Goal: Task Accomplishment & Management: Manage account settings

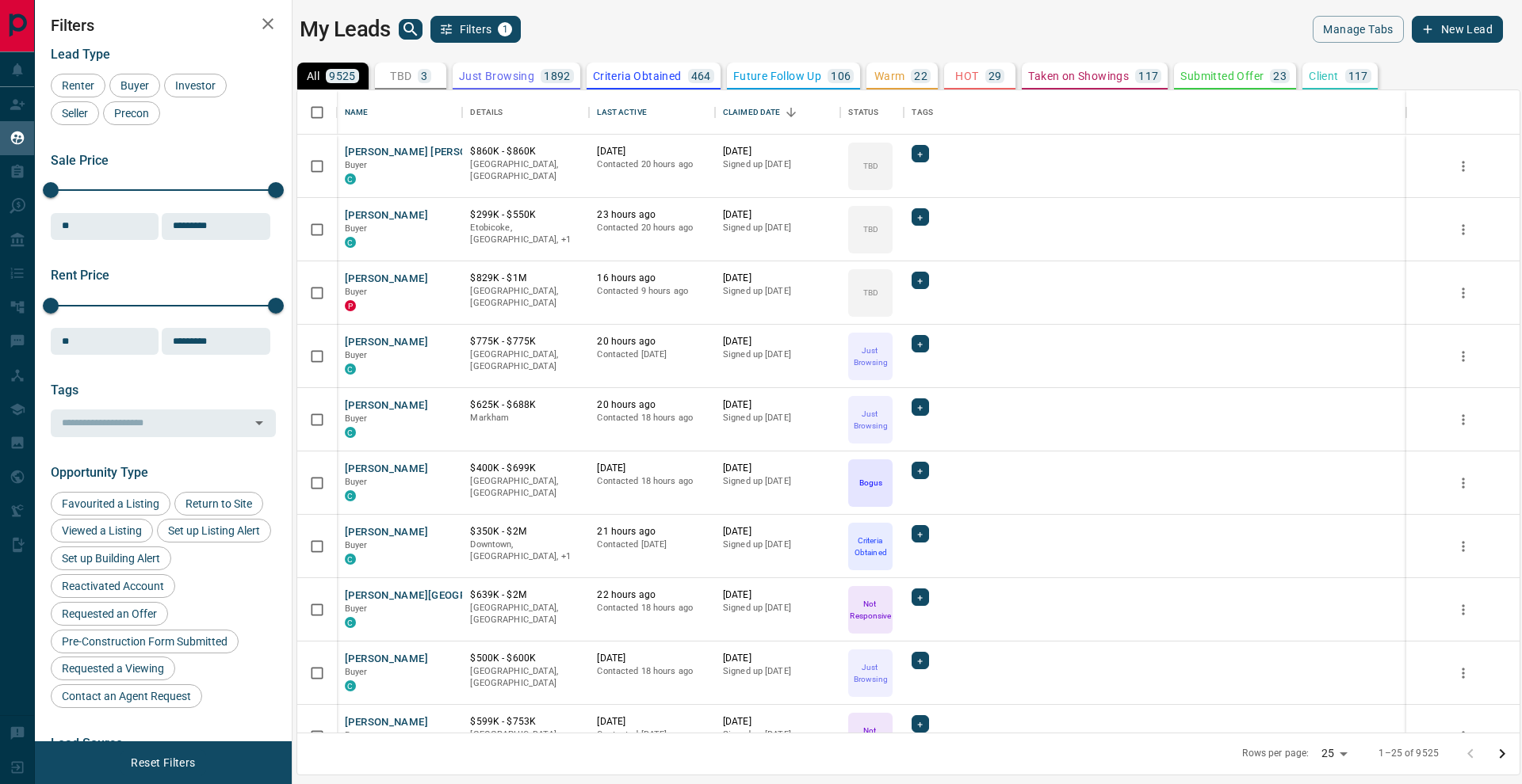
scroll to position [642, 1222]
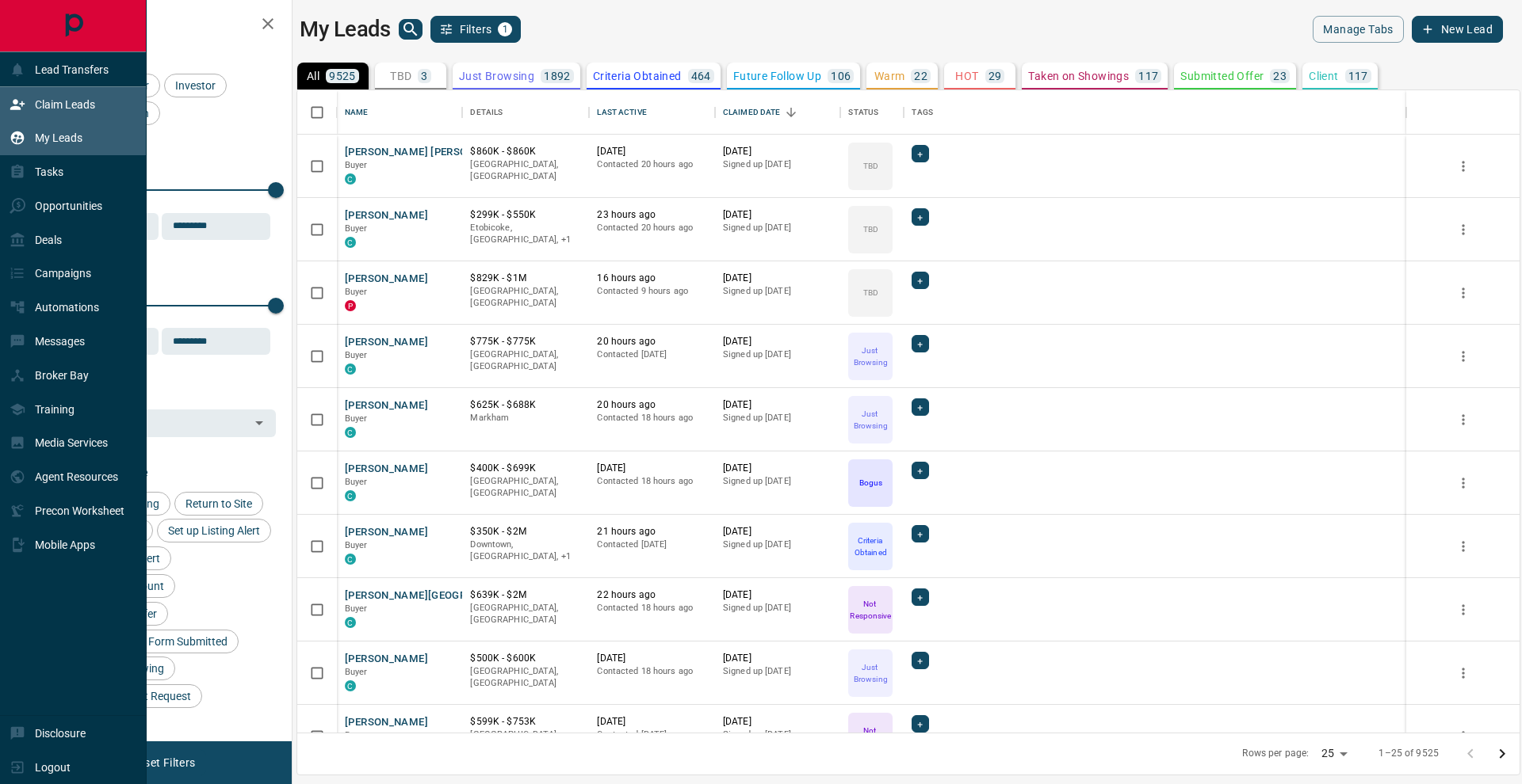
click at [15, 97] on icon at bounding box center [17, 104] width 16 height 16
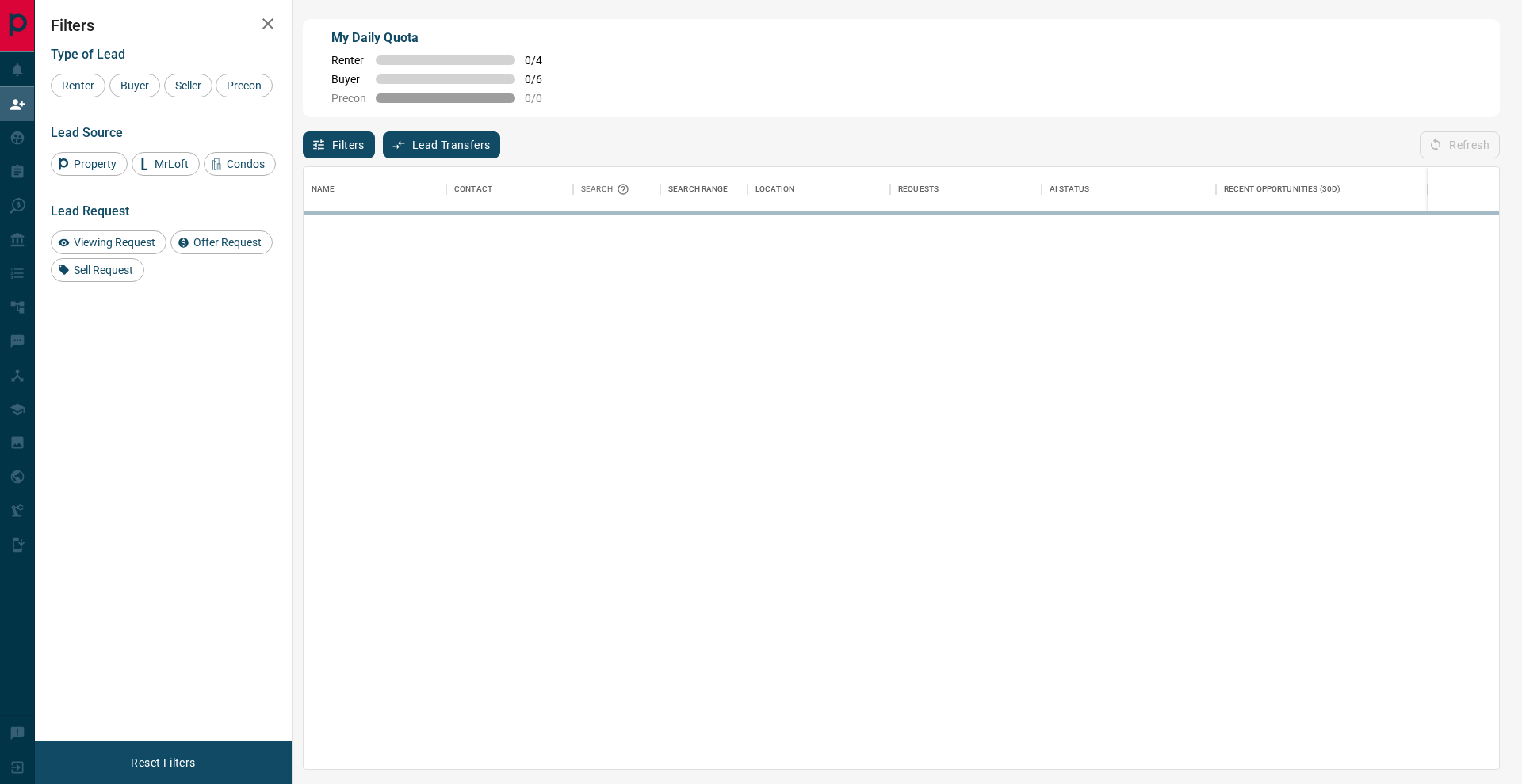
scroll to position [602, 1195]
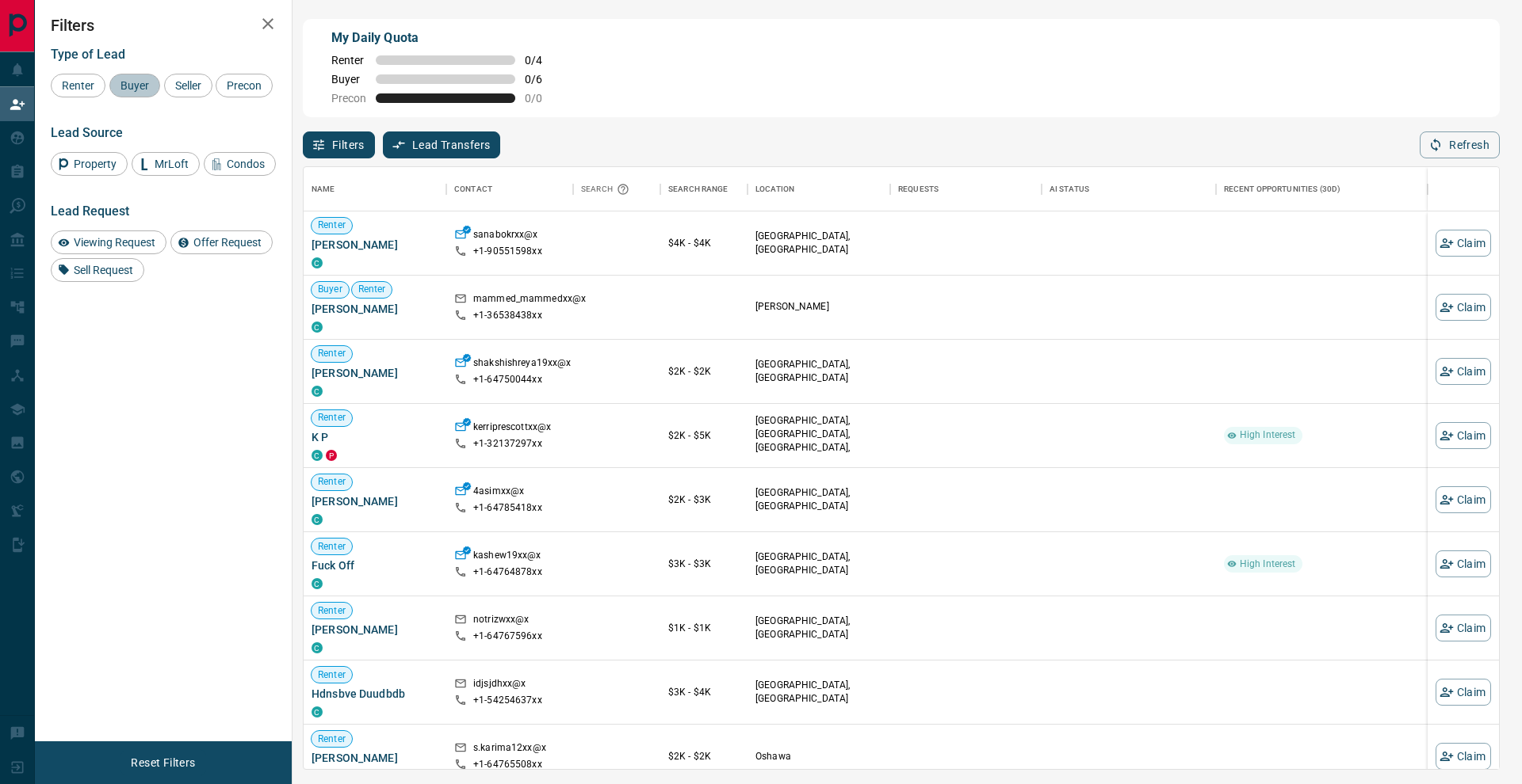
drag, startPoint x: 146, startPoint y: 95, endPoint x: 167, endPoint y: 93, distance: 21.1
click at [146, 95] on div "Buyer" at bounding box center [135, 86] width 51 height 24
click at [172, 92] on div "Seller" at bounding box center [188, 86] width 48 height 24
drag, startPoint x: 88, startPoint y: 112, endPoint x: 247, endPoint y: 64, distance: 166.1
click at [221, 92] on span "Precon" at bounding box center [244, 85] width 46 height 13
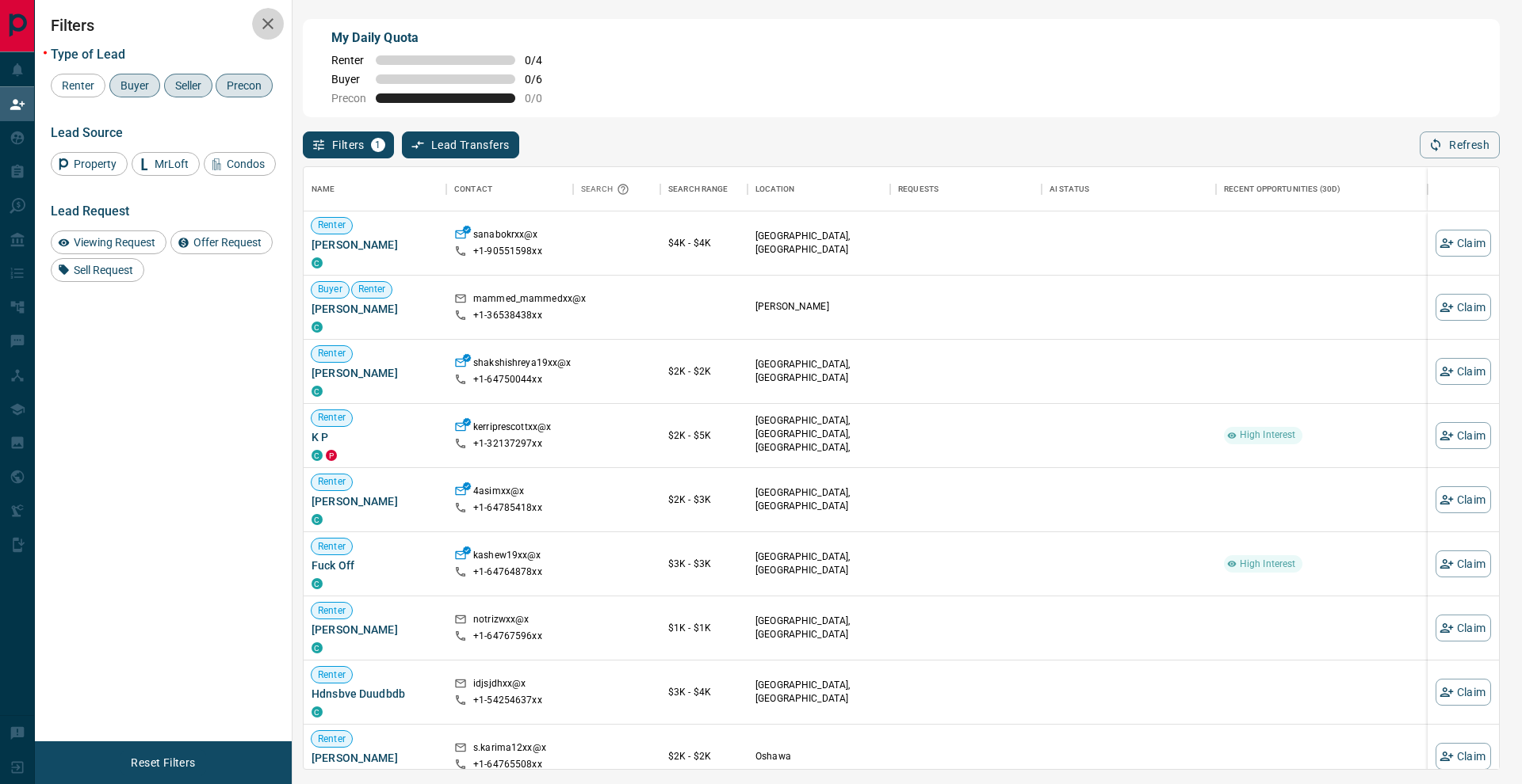
click at [266, 25] on icon "button" at bounding box center [268, 23] width 11 height 11
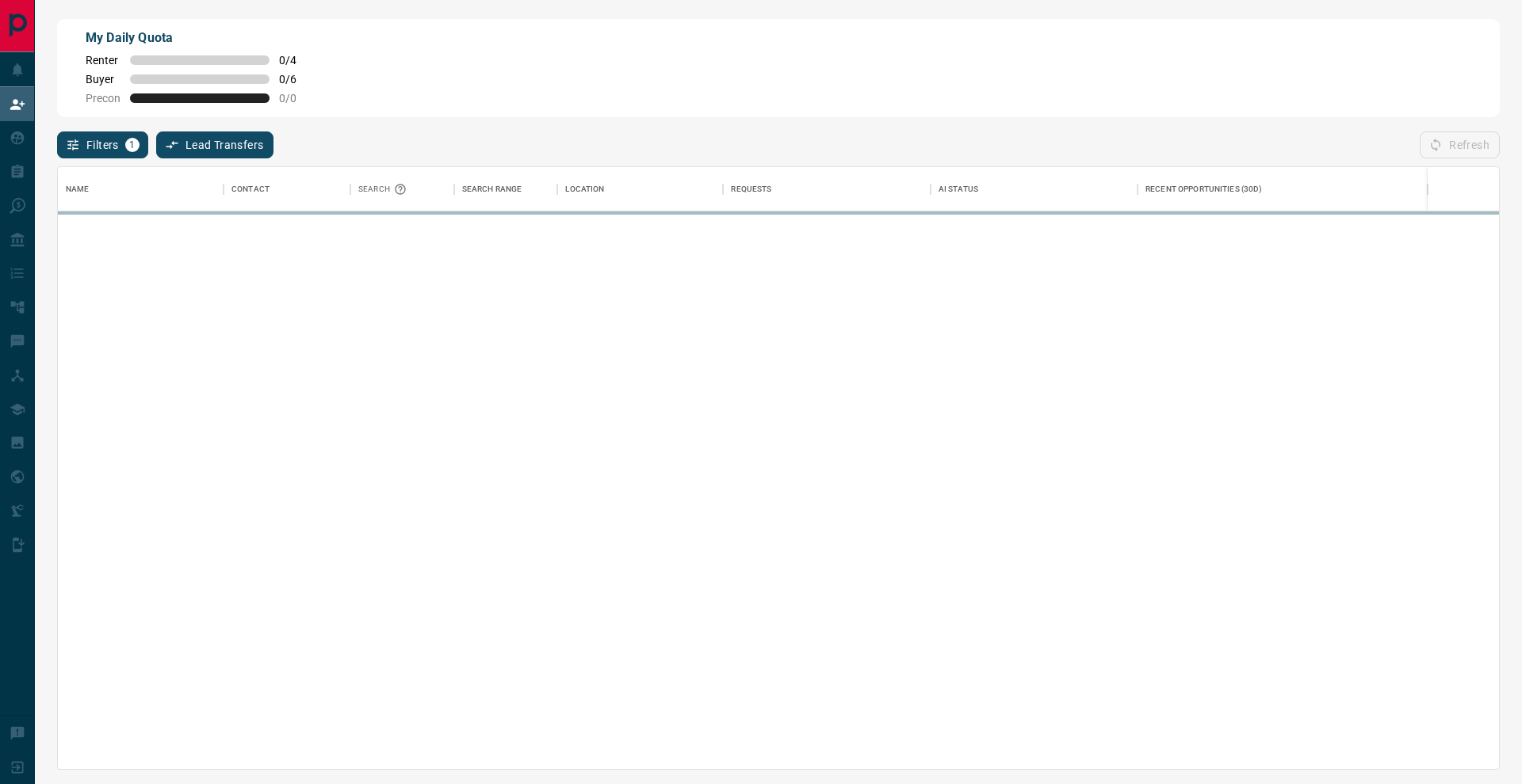
scroll to position [1, 1]
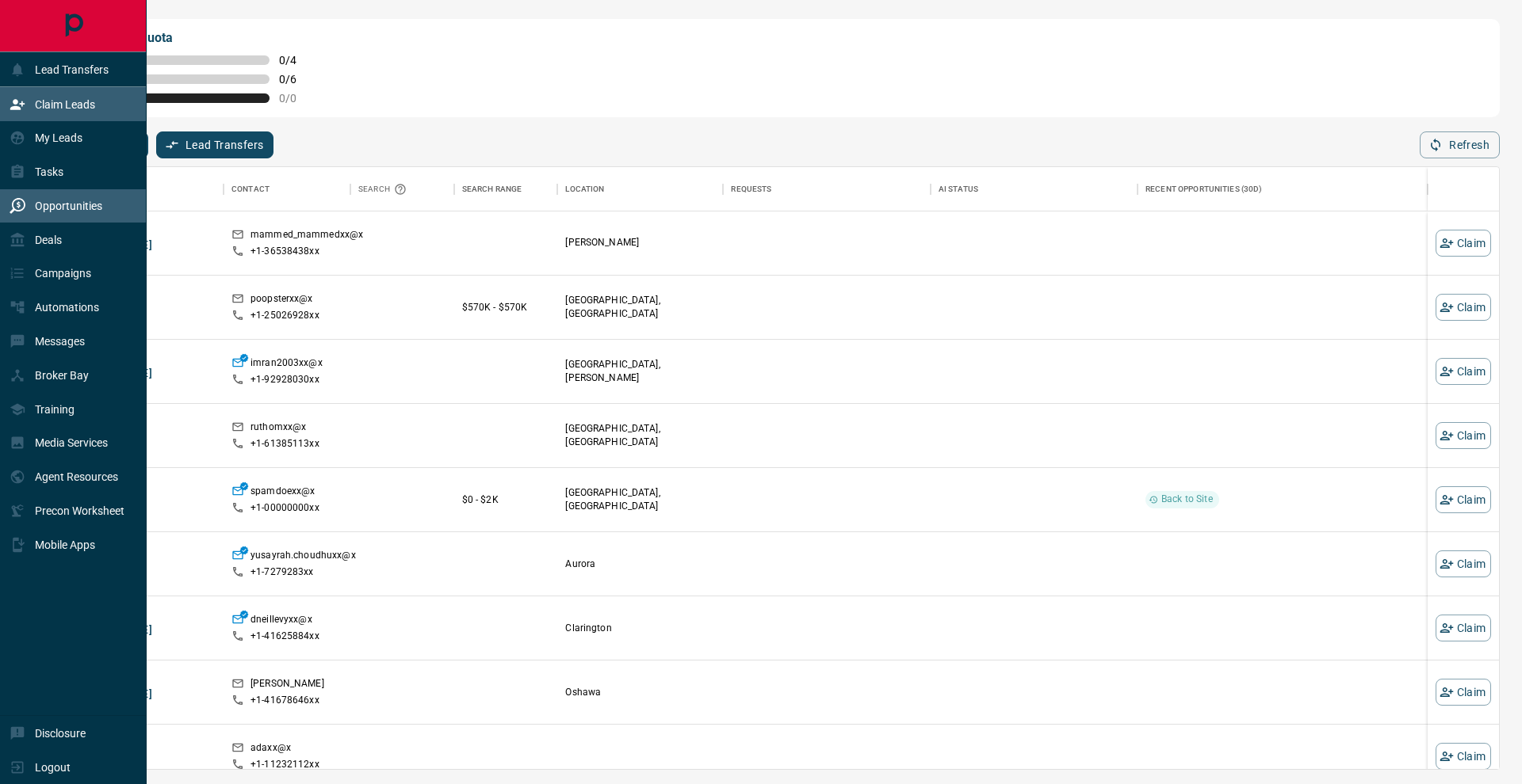
click at [38, 206] on p "Opportunities" at bounding box center [68, 206] width 67 height 13
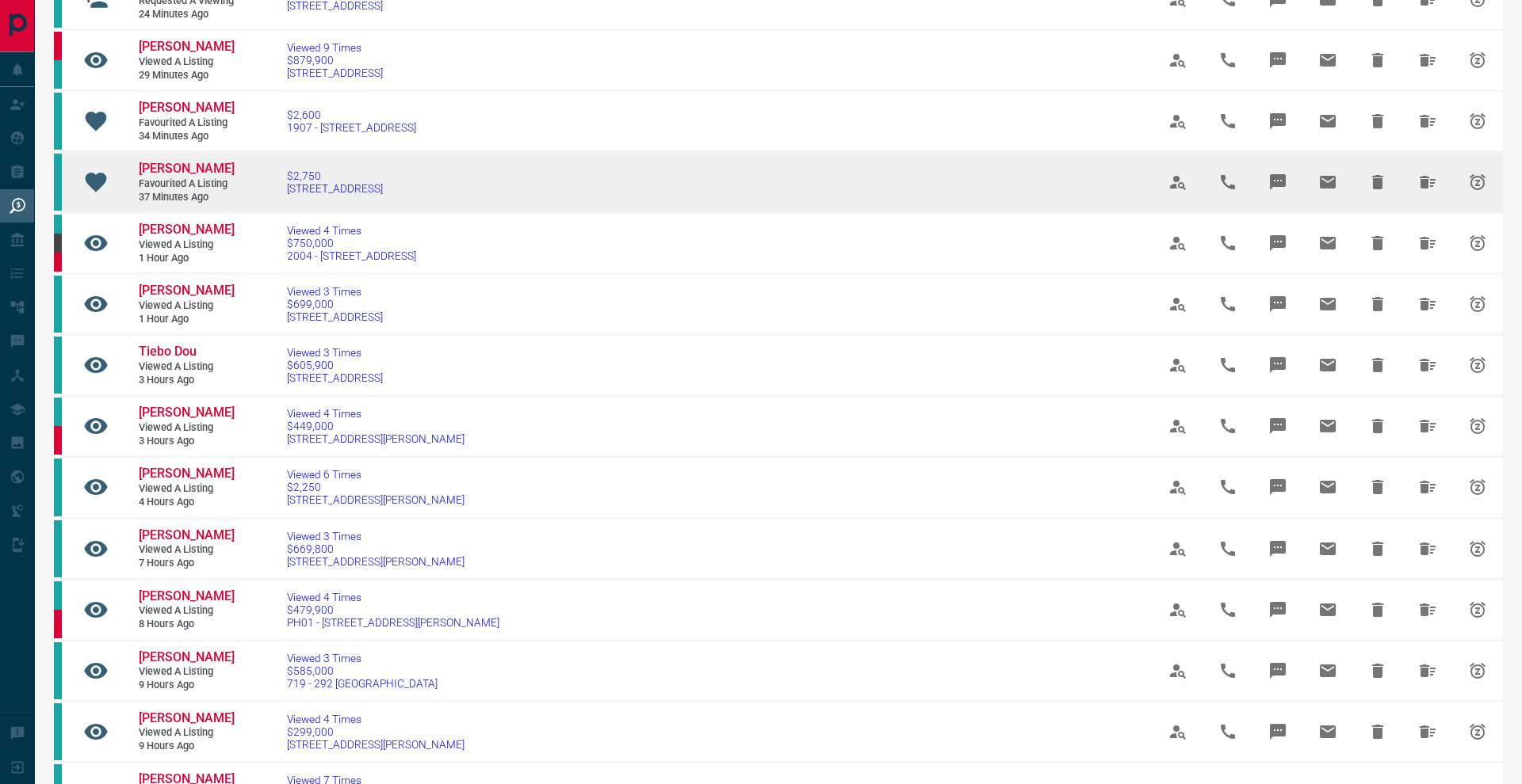
scroll to position [276, 0]
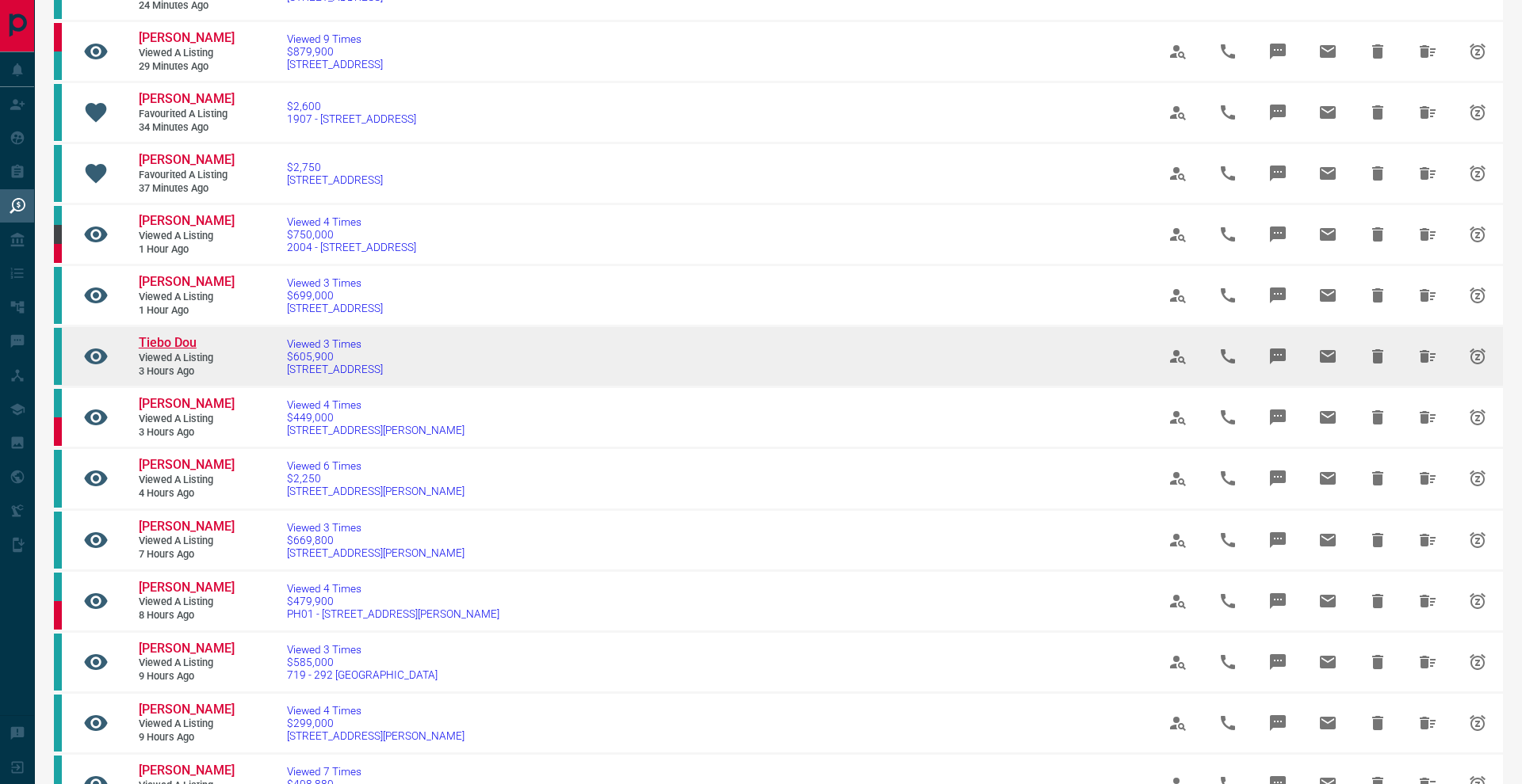
click at [182, 341] on span "Tiebo Dou" at bounding box center [167, 343] width 58 height 15
click at [315, 347] on span "Viewed 3 Times" at bounding box center [335, 343] width 96 height 13
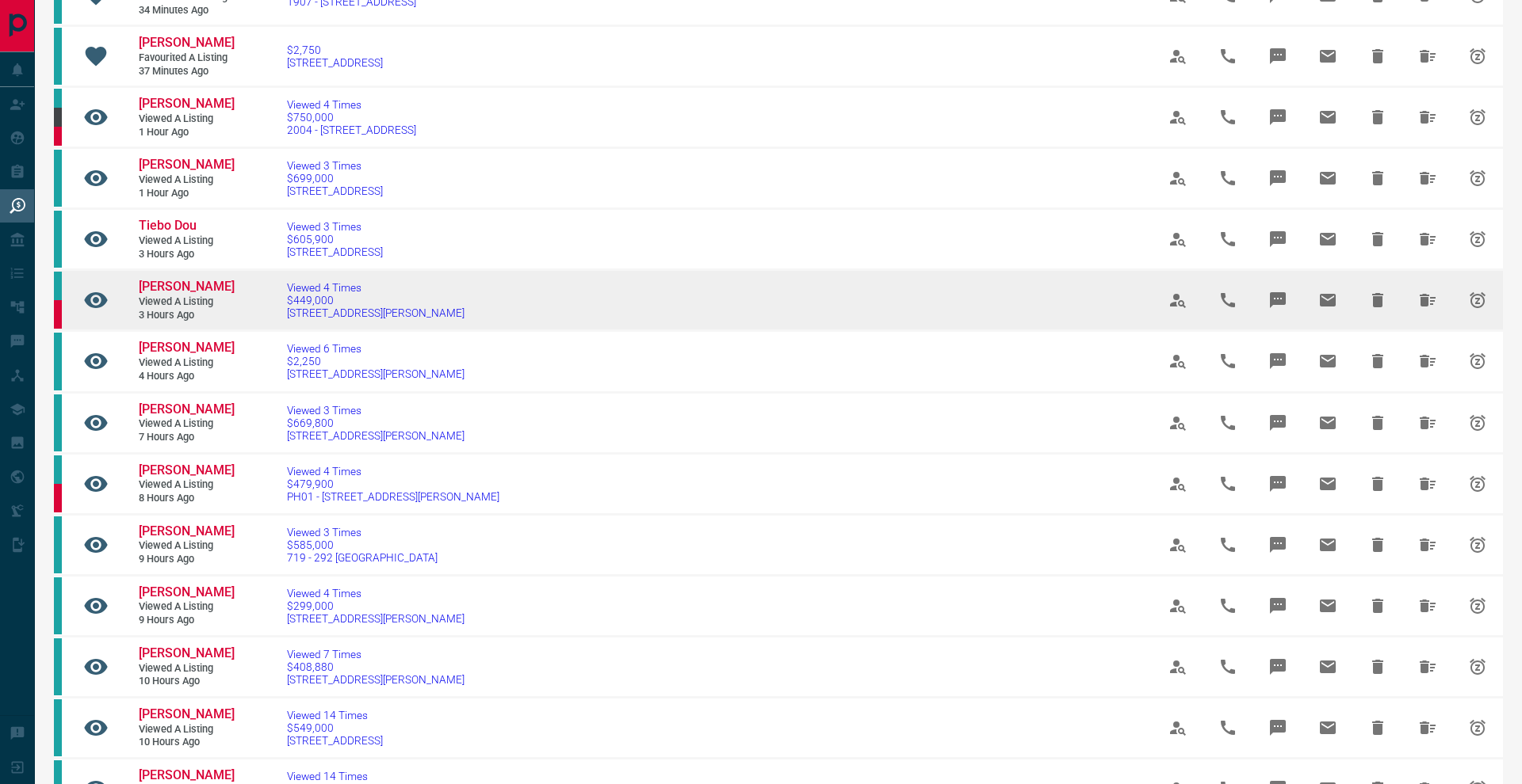
scroll to position [427, 0]
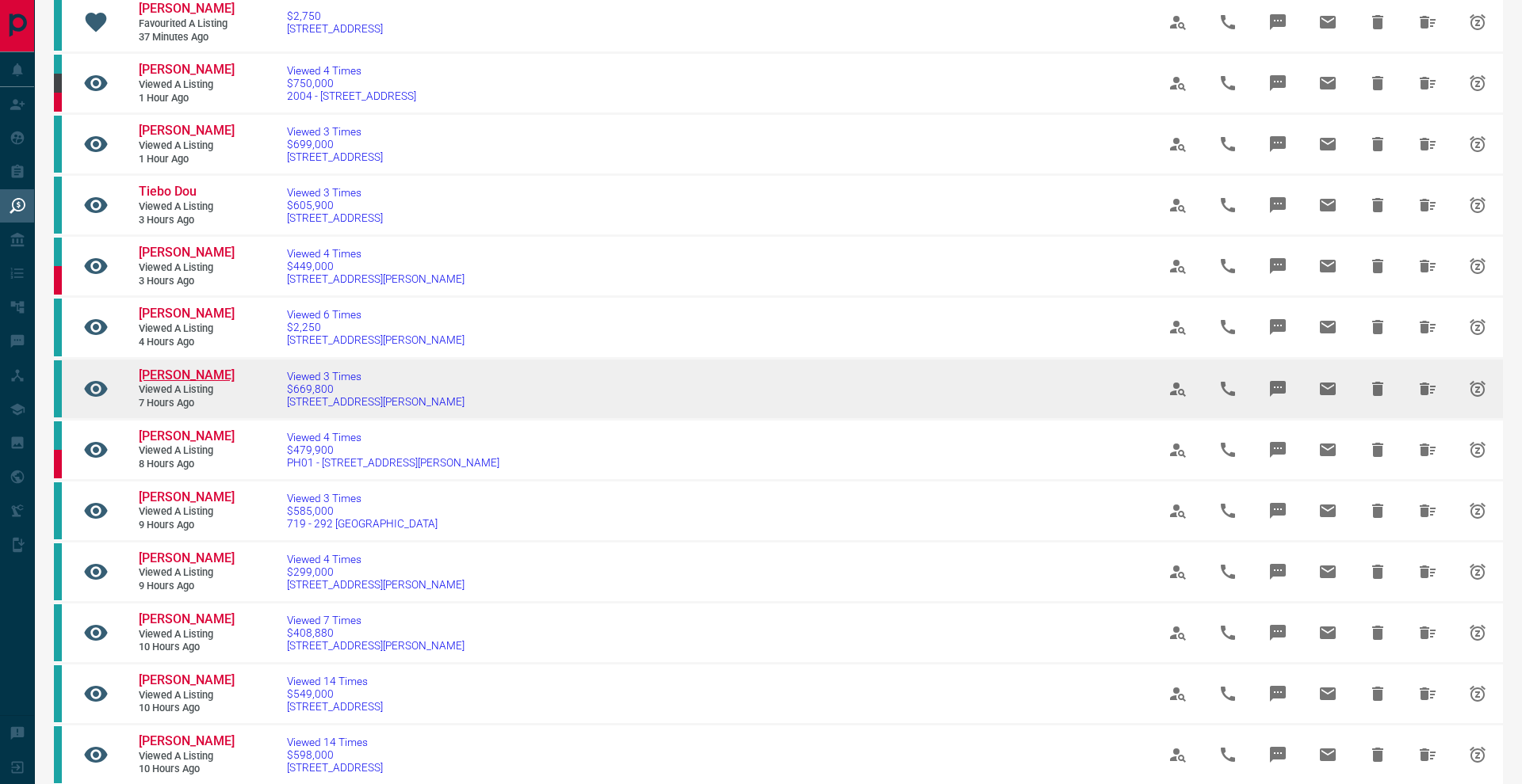
click at [197, 382] on span "[PERSON_NAME]" at bounding box center [186, 375] width 96 height 15
drag, startPoint x: 339, startPoint y: 386, endPoint x: 343, endPoint y: 370, distance: 16.5
click at [339, 382] on span "Viewed 3 Times" at bounding box center [376, 376] width 178 height 13
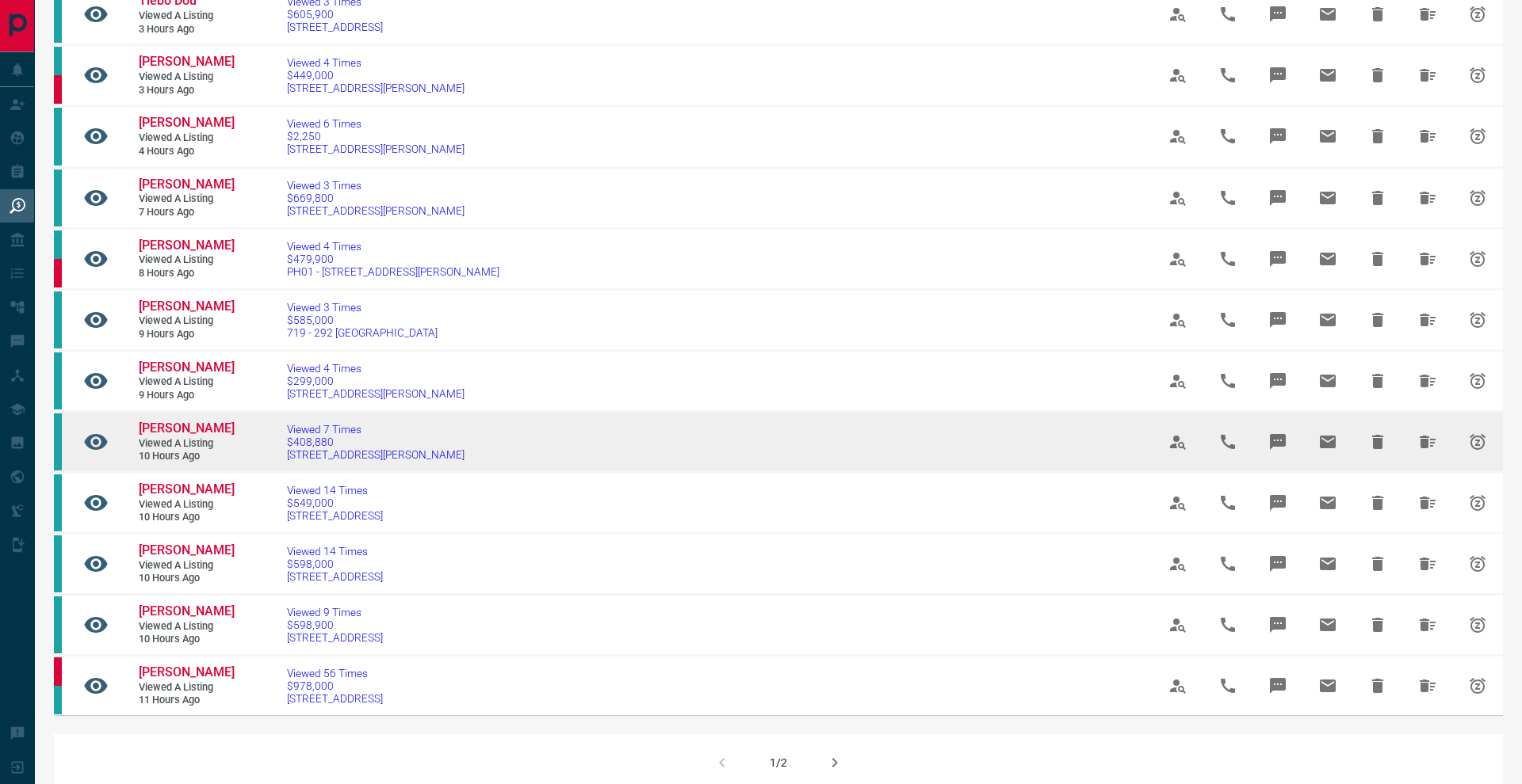
scroll to position [618, 0]
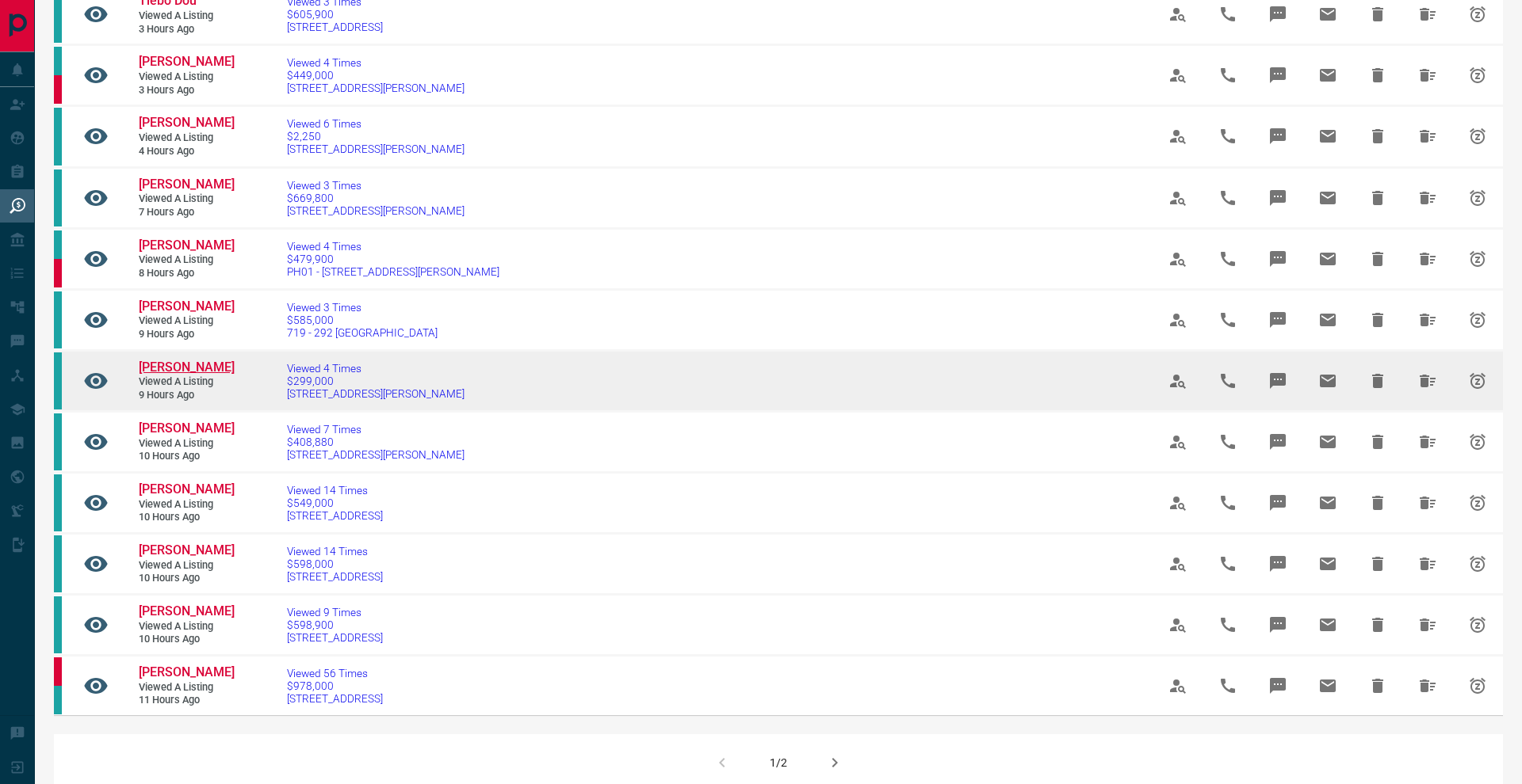
click at [194, 369] on span "[PERSON_NAME]" at bounding box center [186, 367] width 96 height 15
click at [323, 372] on span "Viewed 4 Times" at bounding box center [376, 368] width 178 height 13
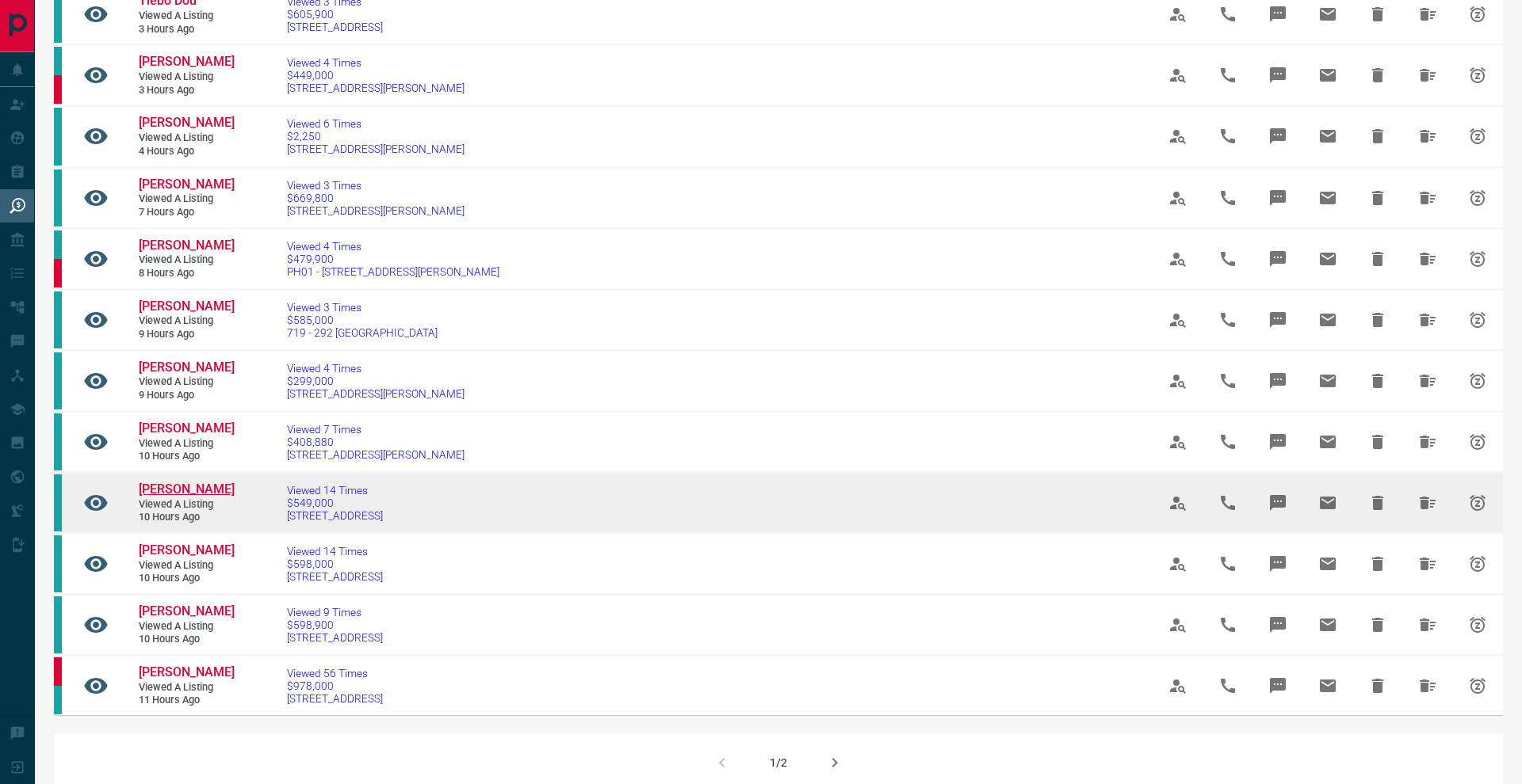
click at [174, 497] on span "[PERSON_NAME]" at bounding box center [186, 489] width 96 height 15
click at [328, 510] on span "$549,000" at bounding box center [335, 503] width 96 height 13
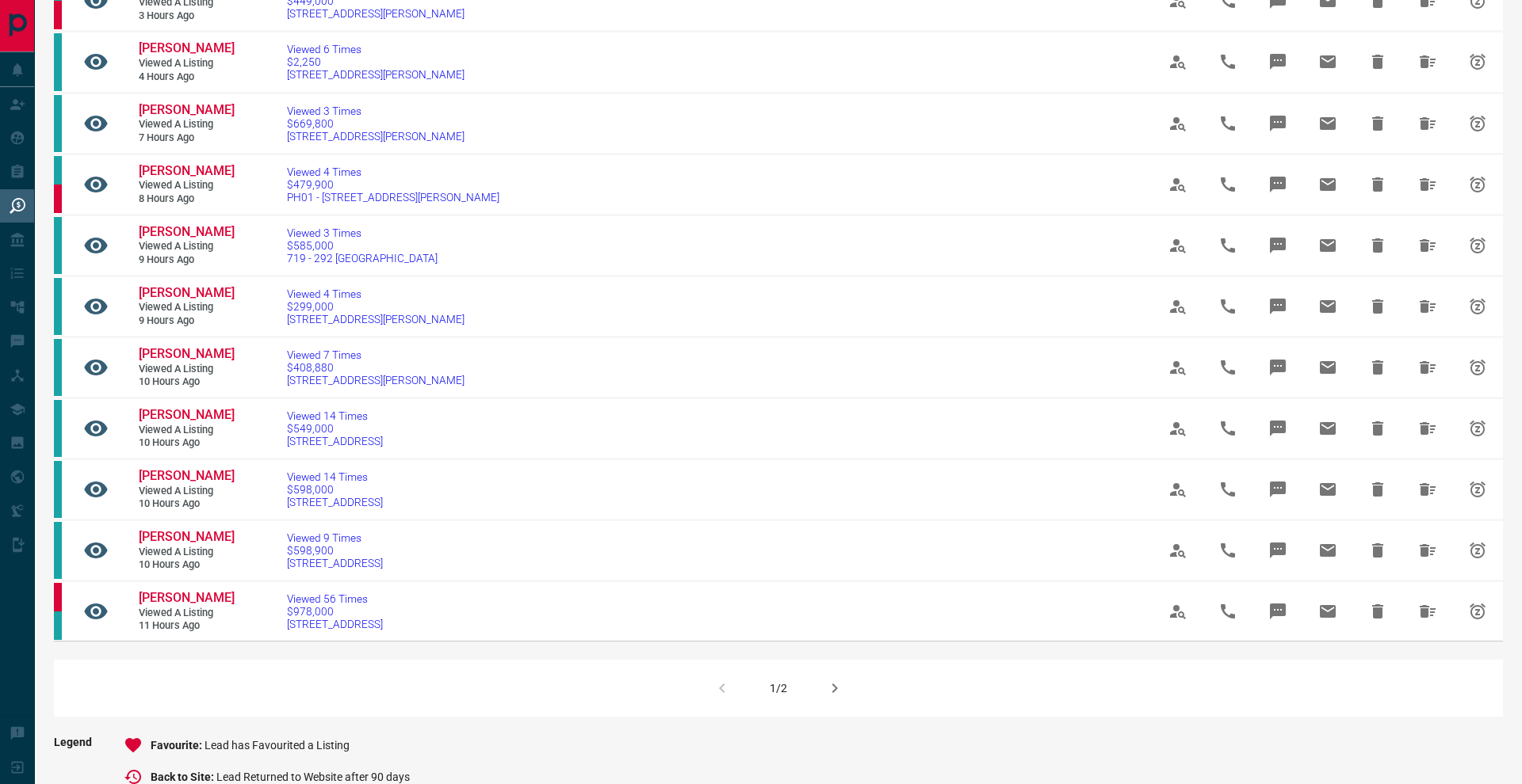
scroll to position [693, 0]
click at [833, 697] on icon "button" at bounding box center [835, 687] width 19 height 19
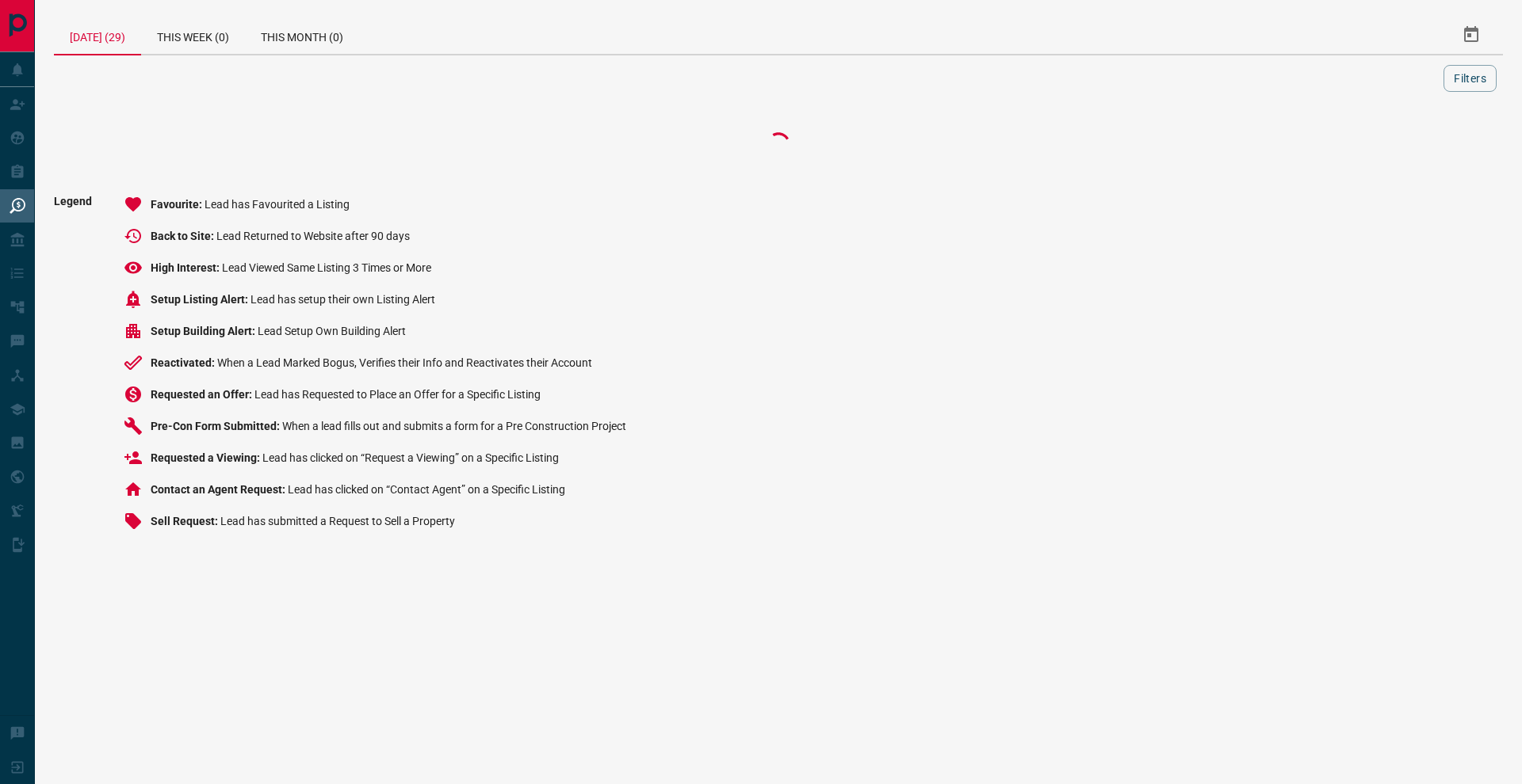
scroll to position [0, 0]
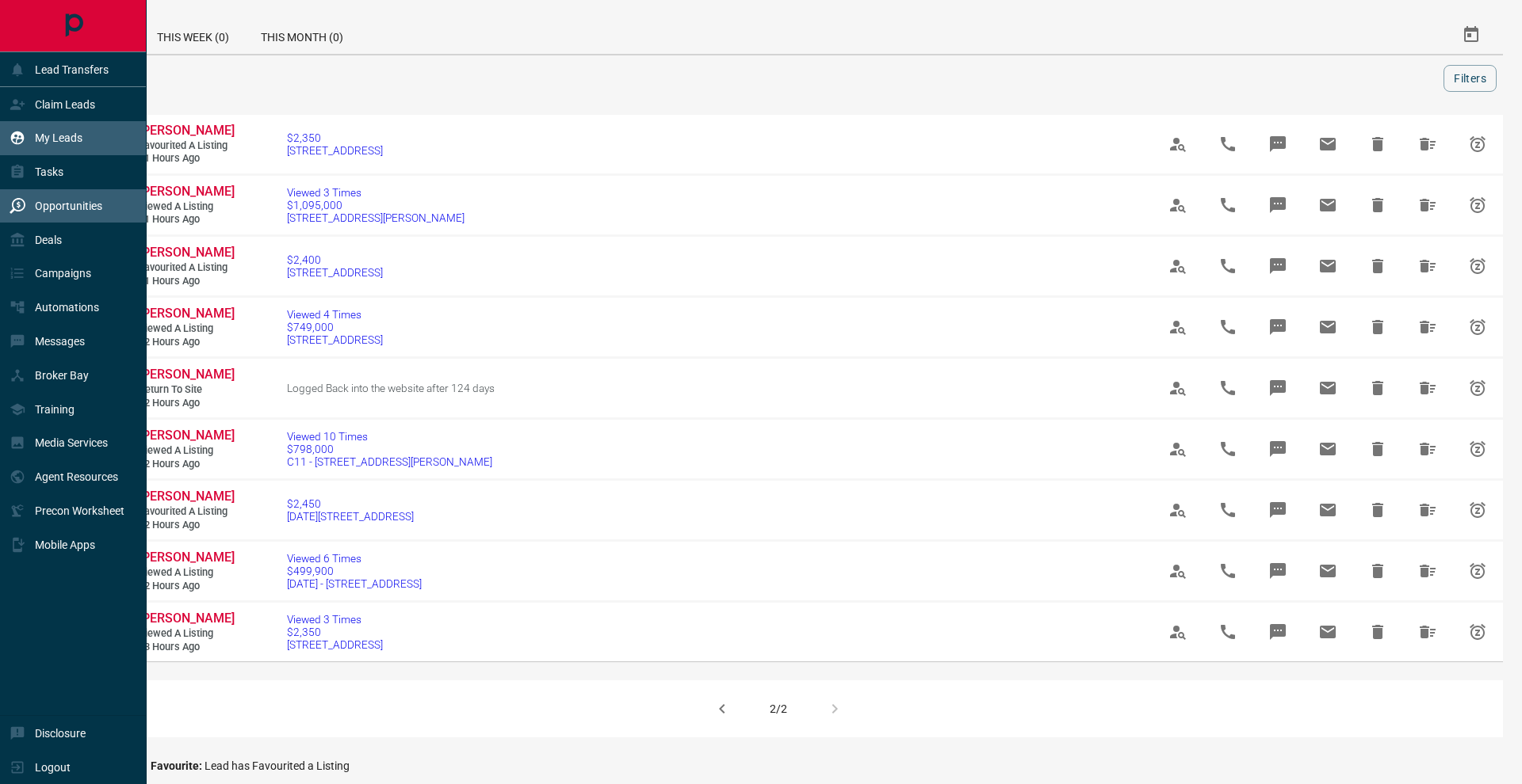
click at [14, 135] on icon at bounding box center [18, 138] width 14 height 14
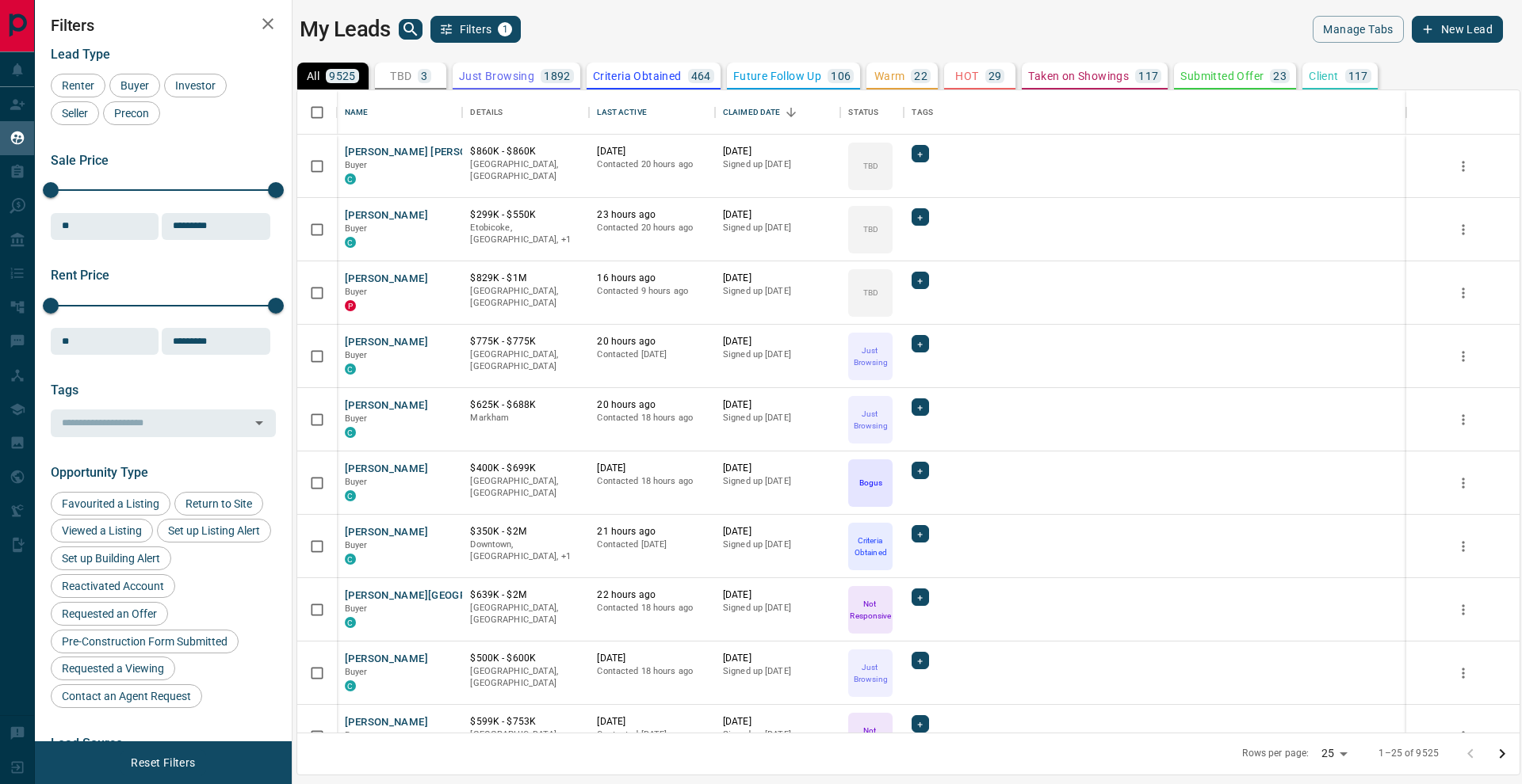
scroll to position [1, 0]
click at [276, 27] on icon "button" at bounding box center [268, 24] width 19 height 19
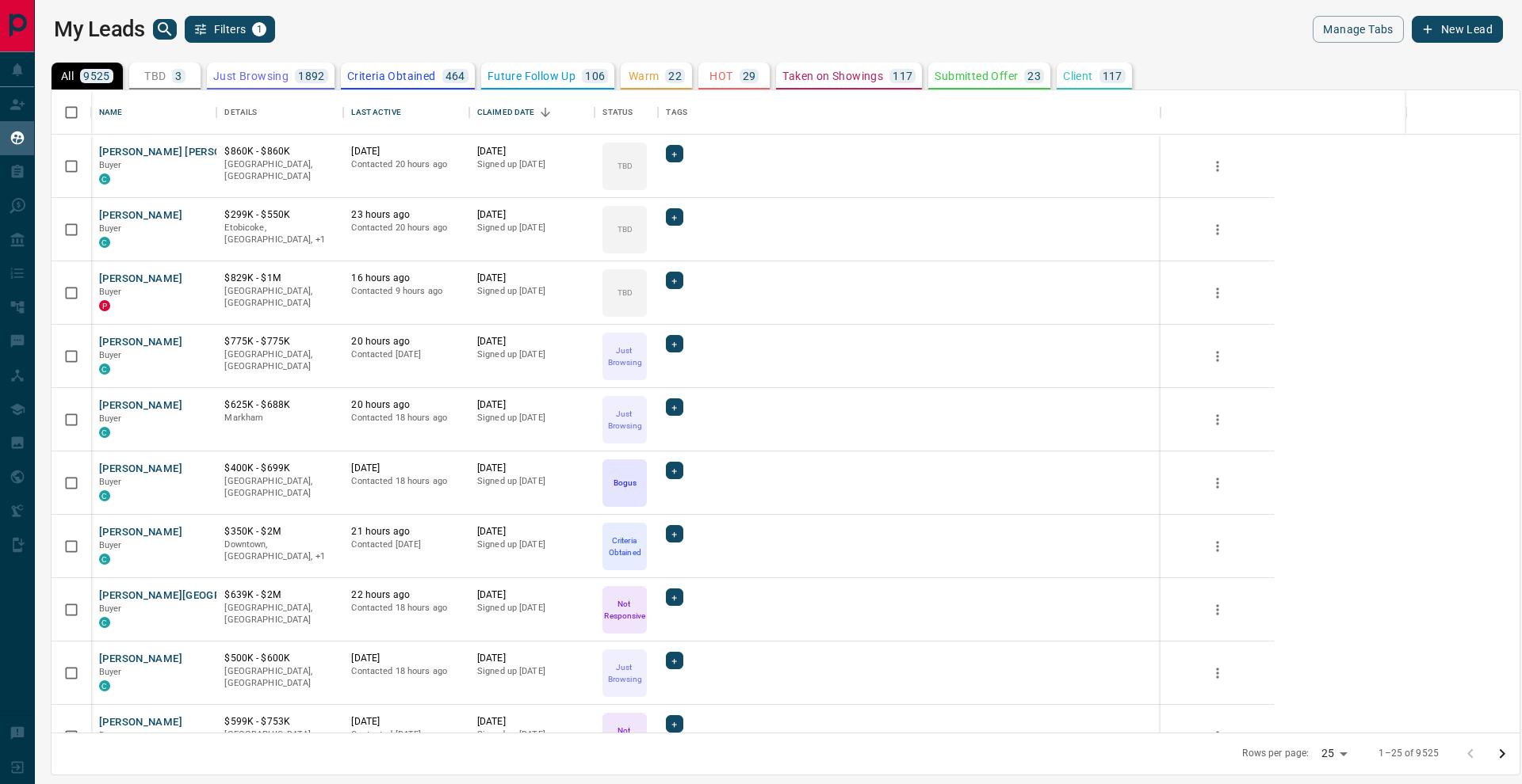
scroll to position [1, 1]
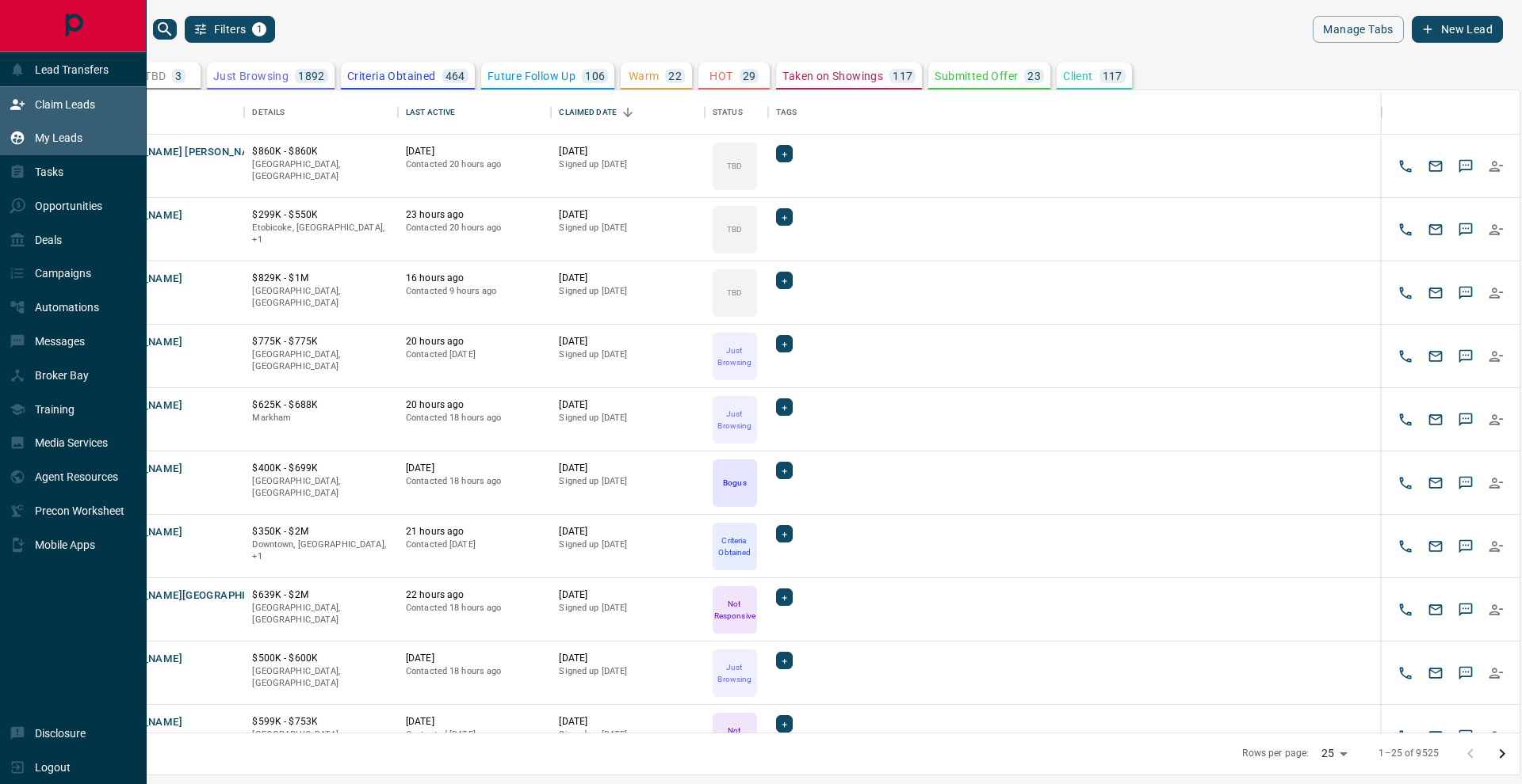
click at [8, 108] on div "Claim Leads" at bounding box center [73, 104] width 147 height 34
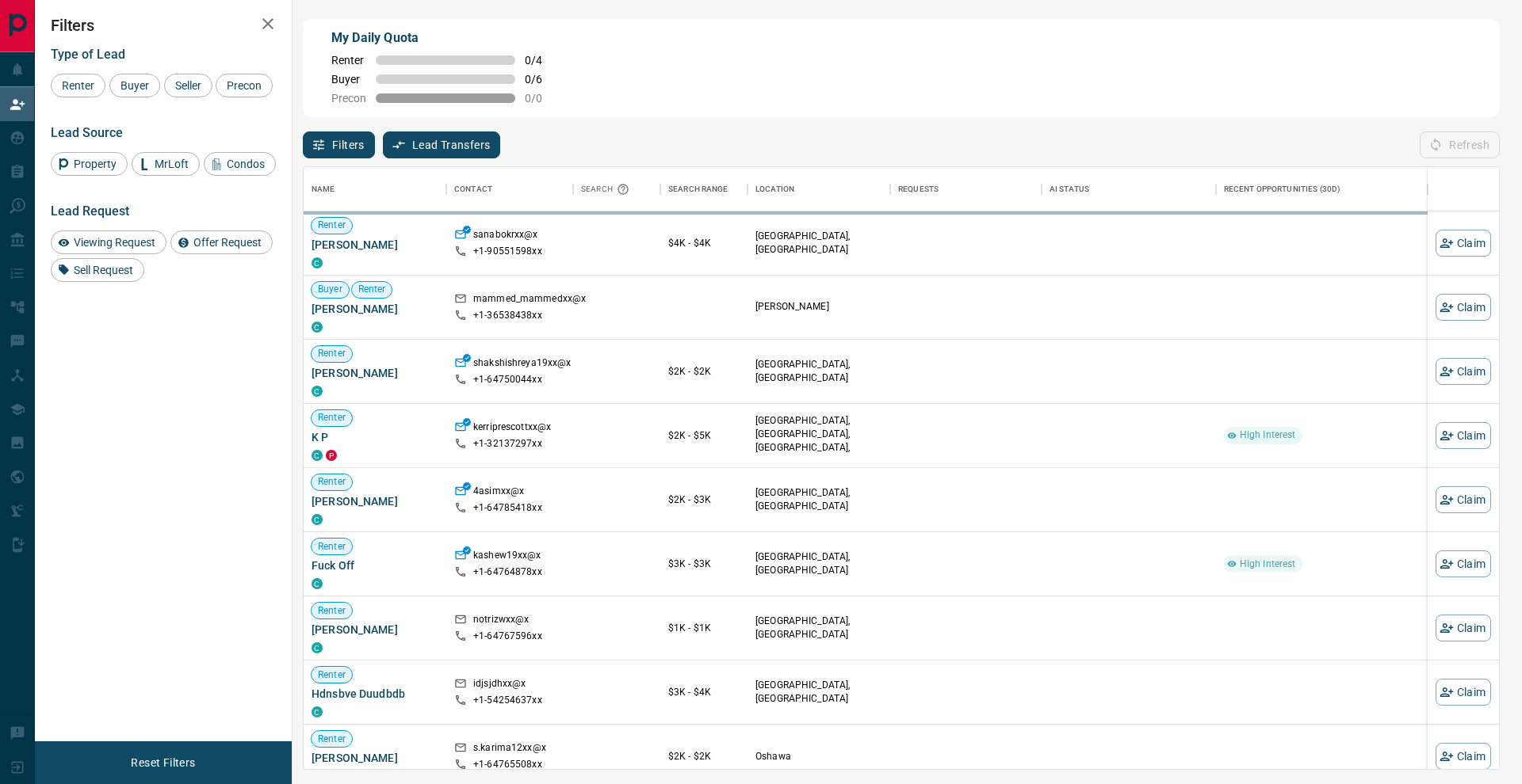
scroll to position [602, 1195]
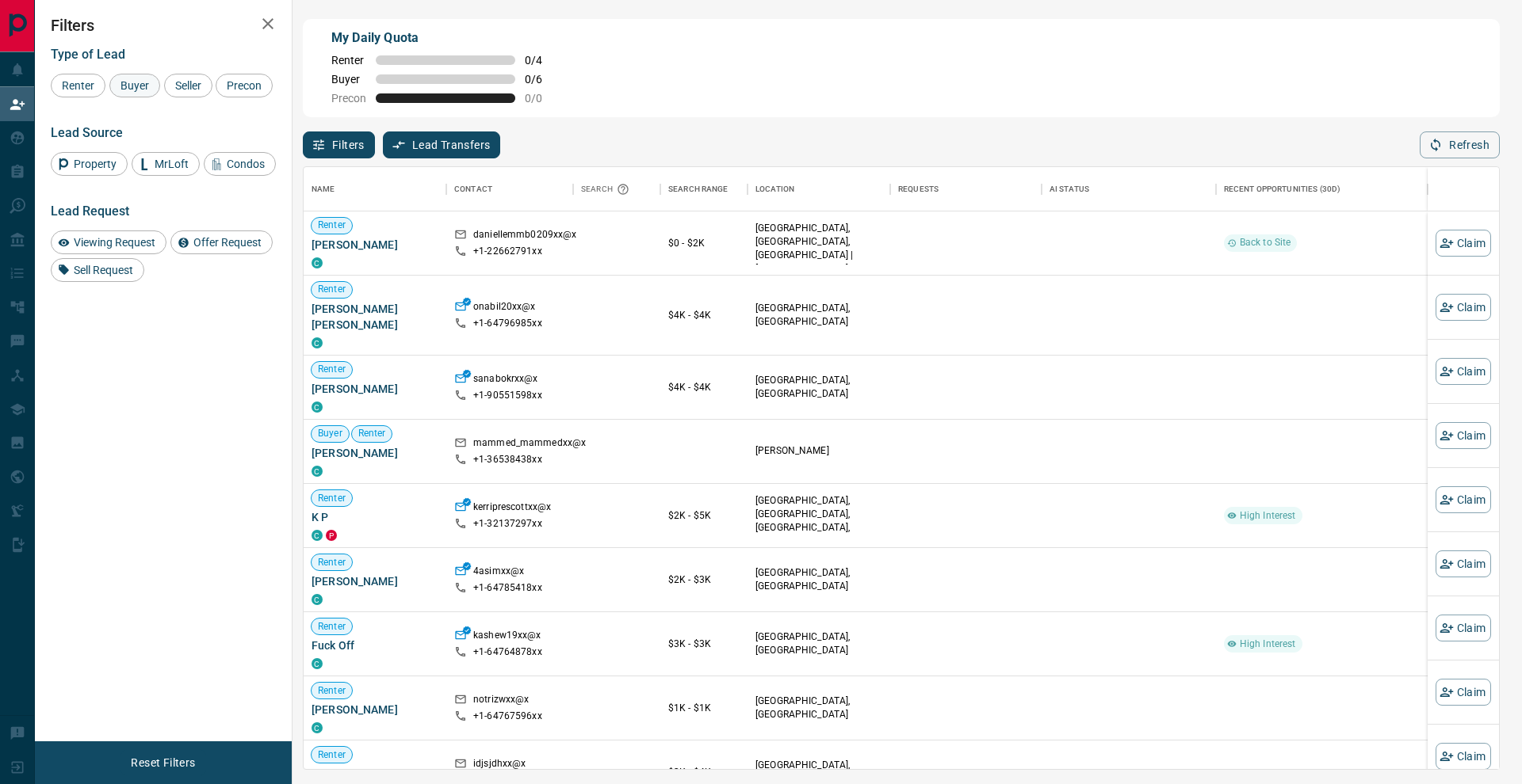
click at [152, 87] on span "Buyer" at bounding box center [134, 85] width 40 height 13
drag, startPoint x: 183, startPoint y: 85, endPoint x: 140, endPoint y: 98, distance: 44.9
click at [183, 86] on span "Seller" at bounding box center [189, 85] width 37 height 13
click at [221, 92] on span "Precon" at bounding box center [244, 85] width 46 height 13
click at [256, 27] on button "button" at bounding box center [268, 23] width 31 height 31
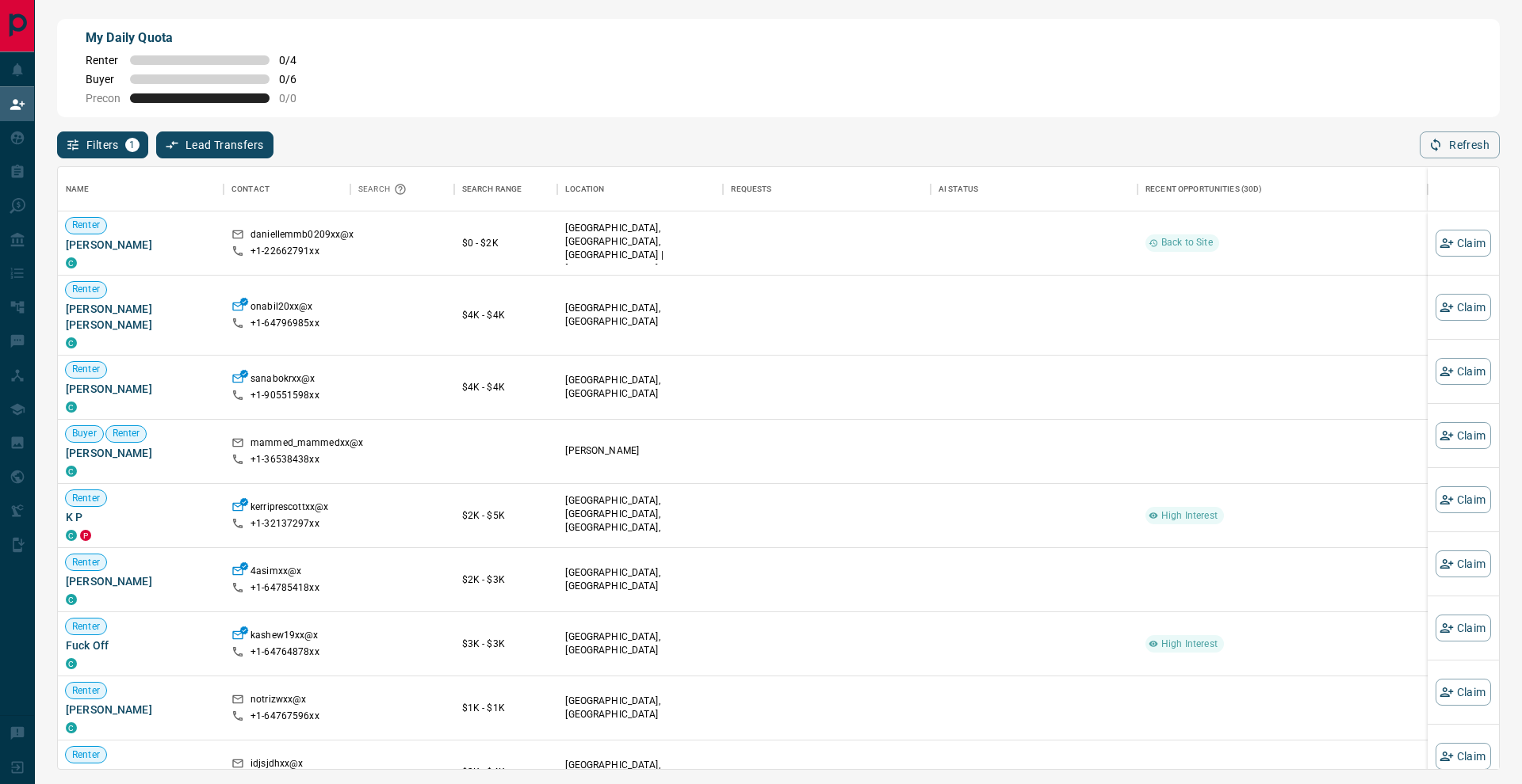
scroll to position [1, 1]
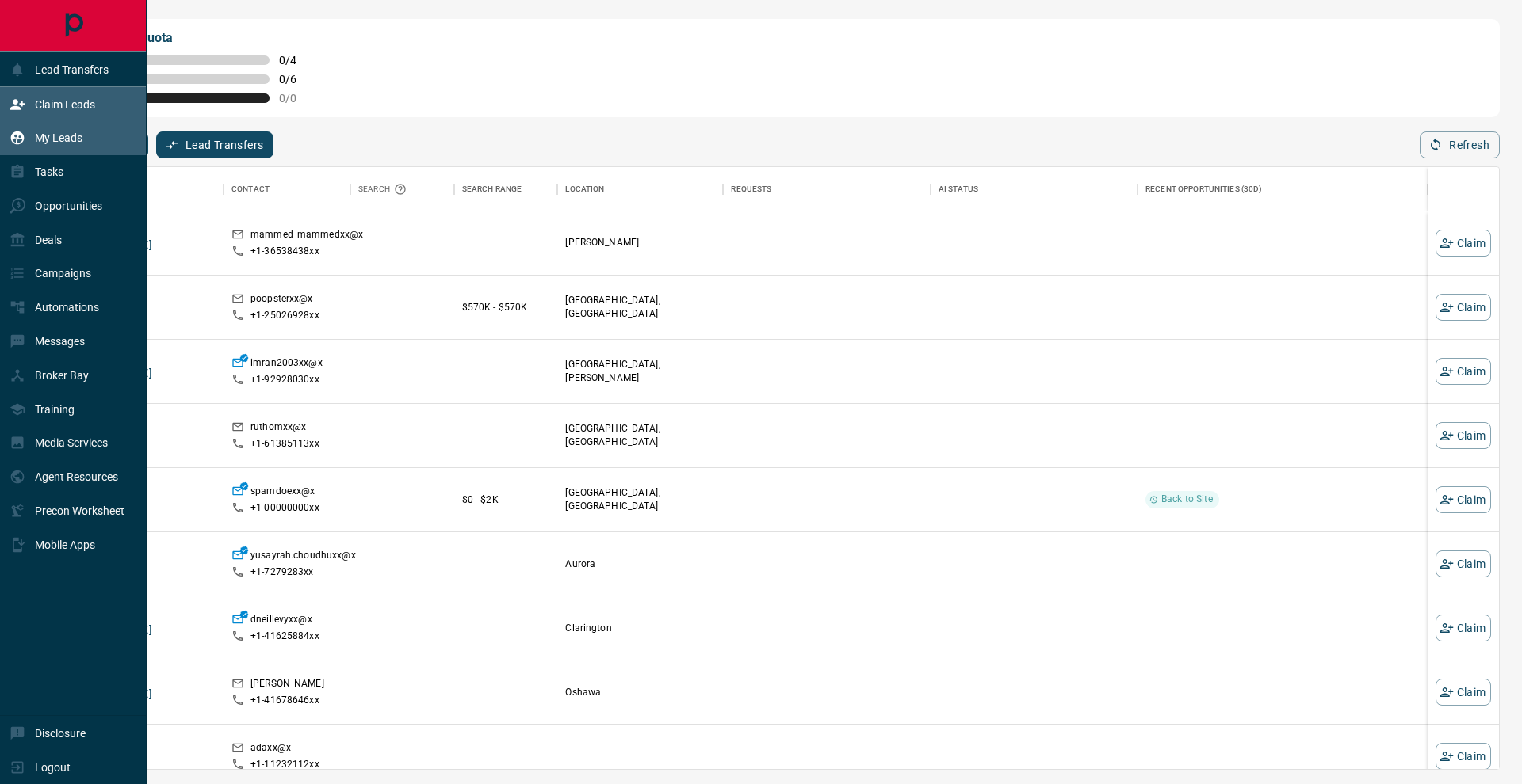
click at [31, 132] on div "My Leads" at bounding box center [46, 138] width 73 height 26
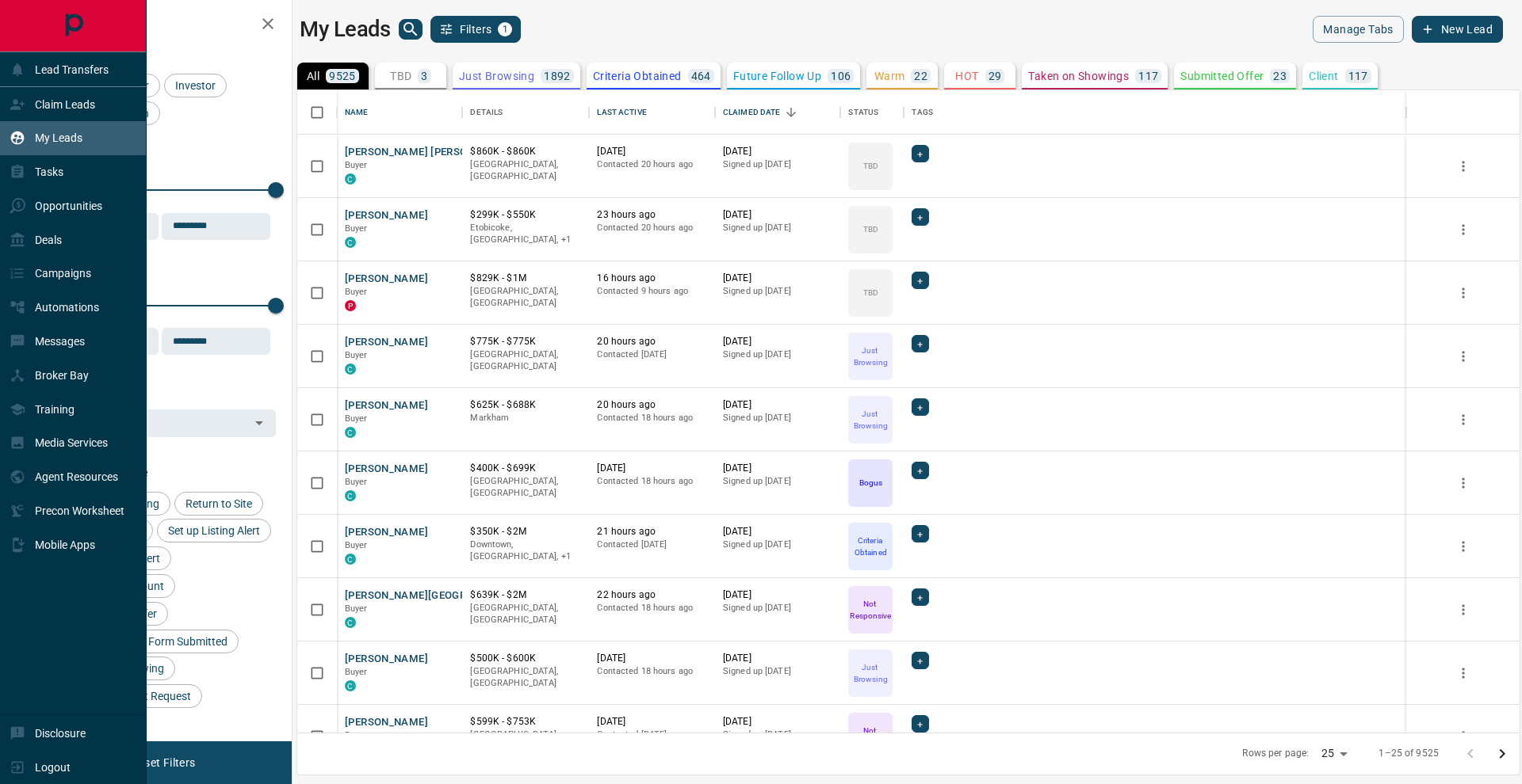
scroll to position [1, 1]
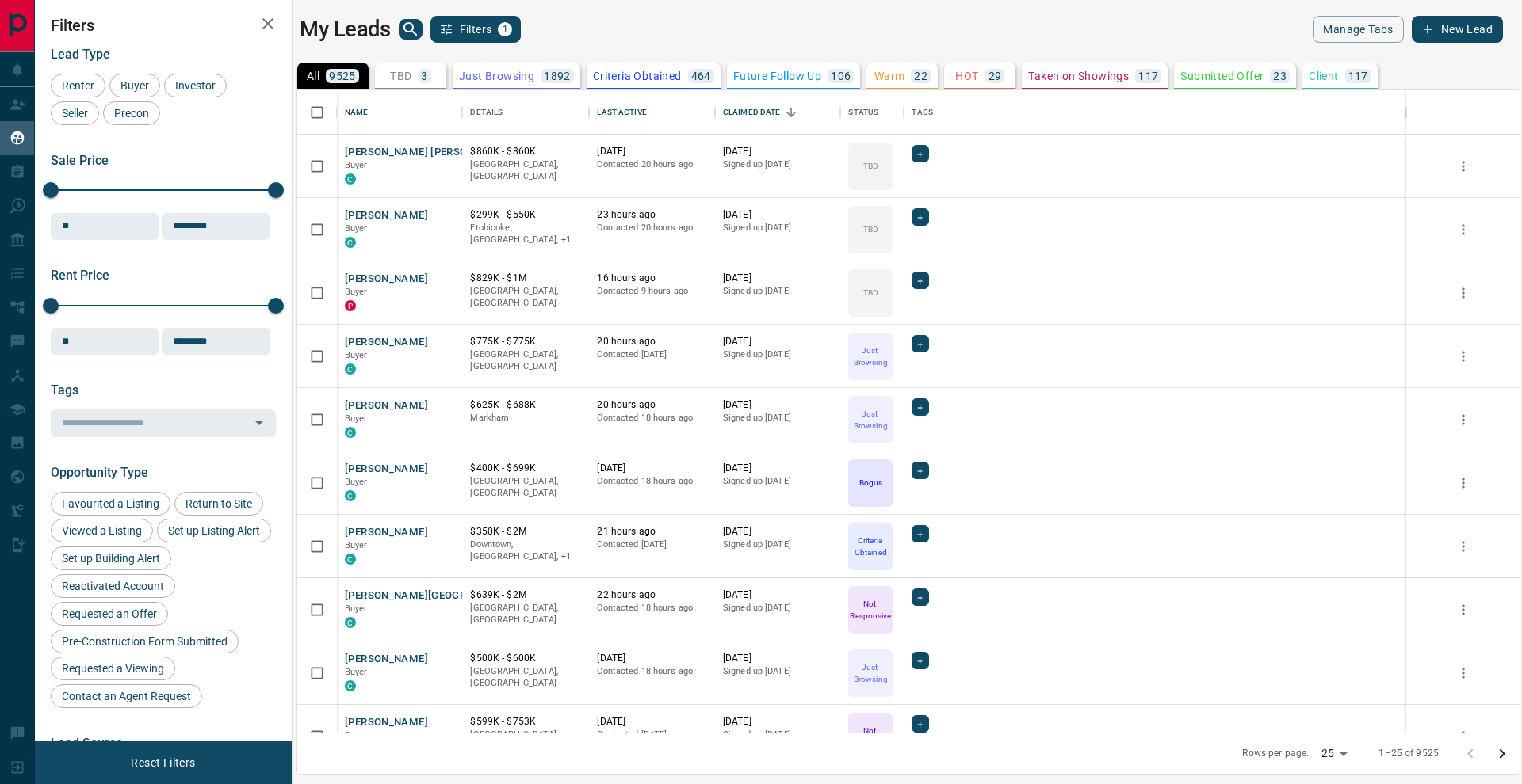
click at [417, 33] on icon "search button" at bounding box center [410, 29] width 19 height 19
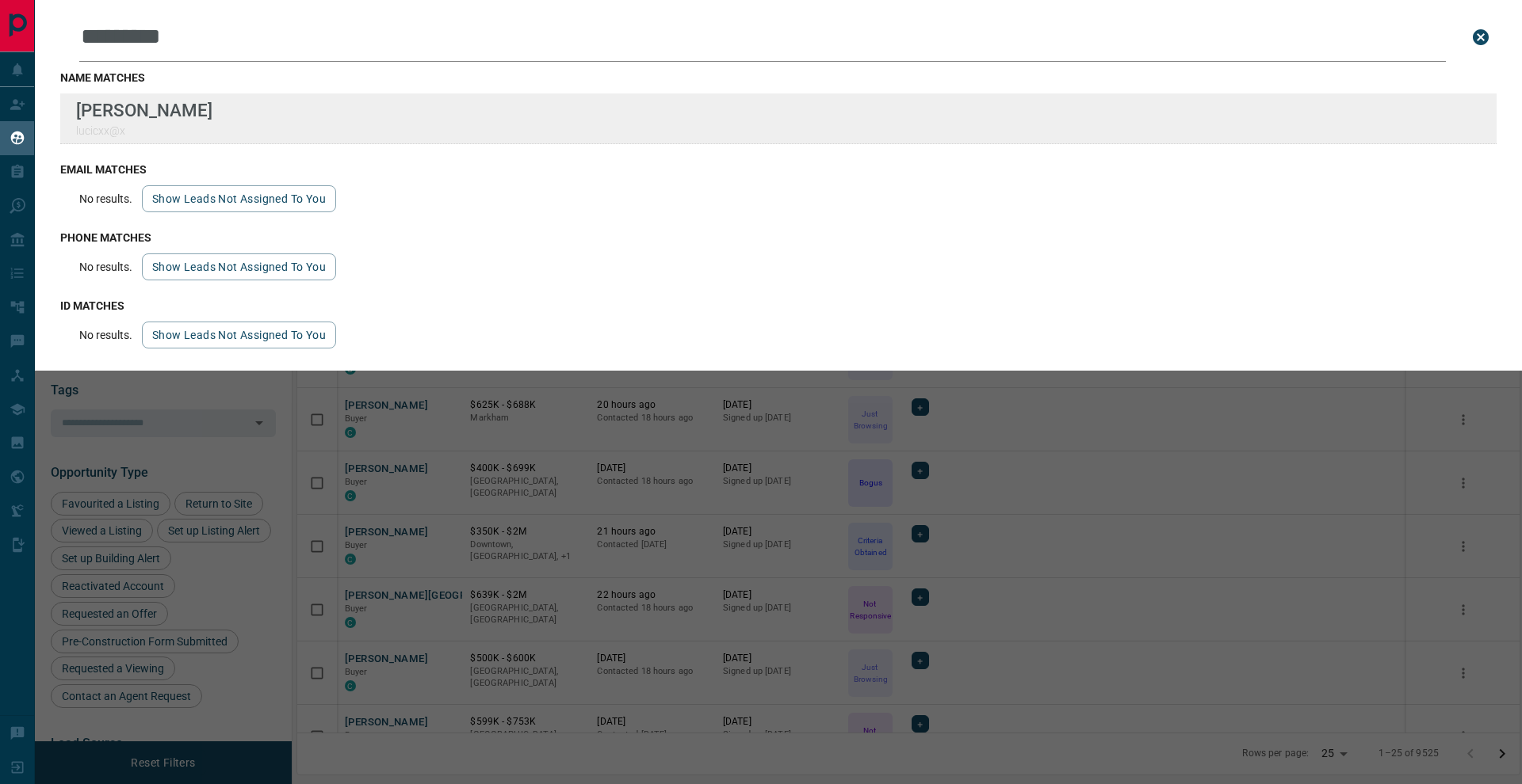
type input "*********"
